Goal: Information Seeking & Learning: Learn about a topic

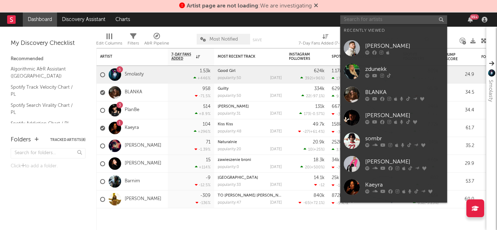
click at [388, 19] on input "text" at bounding box center [393, 19] width 107 height 9
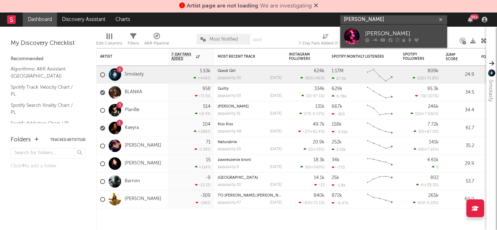
type input "[PERSON_NAME]"
click at [365, 32] on div "[PERSON_NAME]" at bounding box center [404, 34] width 78 height 9
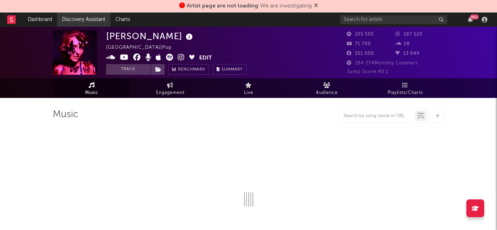
select select "6m"
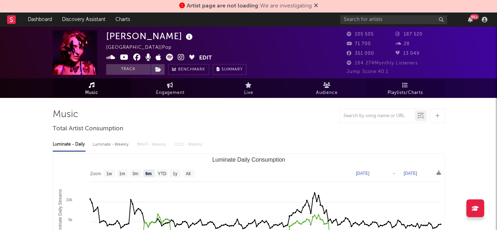
click at [404, 86] on icon at bounding box center [405, 85] width 6 height 6
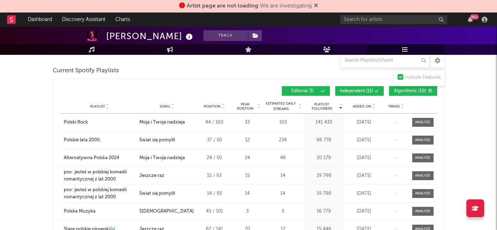
scroll to position [98, 0]
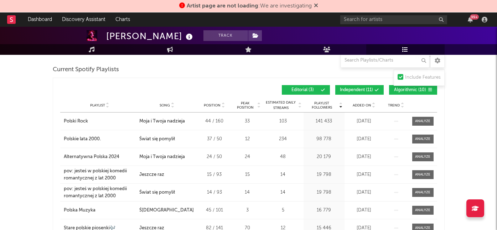
click at [368, 107] on span "Added On" at bounding box center [362, 105] width 19 height 4
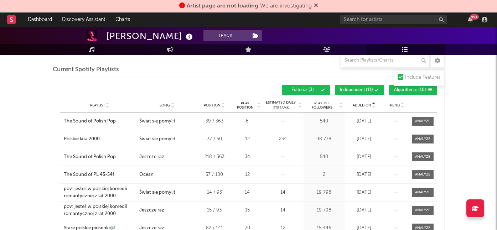
click at [368, 106] on span "Added On" at bounding box center [362, 105] width 19 height 4
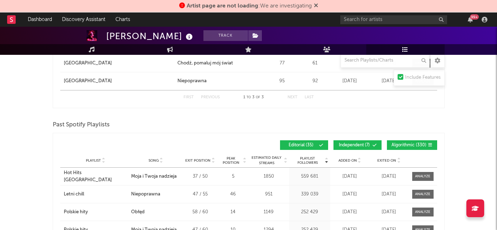
scroll to position [677, 0]
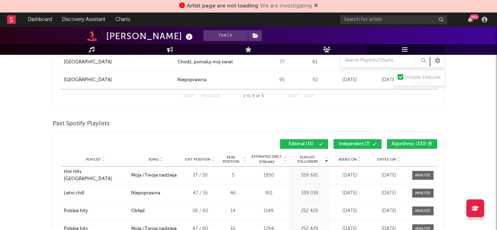
click at [349, 160] on span "Added On" at bounding box center [348, 160] width 19 height 4
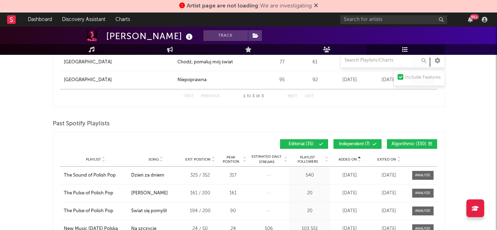
click at [349, 160] on span "Added On" at bounding box center [348, 160] width 19 height 4
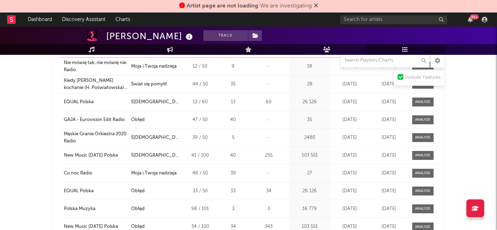
scroll to position [794, 0]
